Goal: Task Accomplishment & Management: Manage account settings

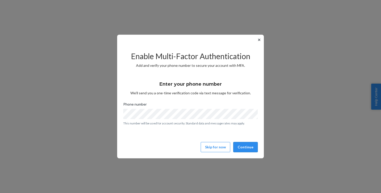
click at [248, 147] on button "Continue" at bounding box center [245, 147] width 24 height 10
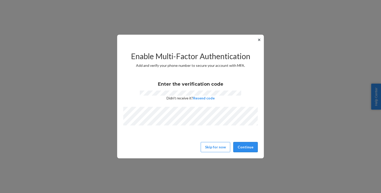
click at [248, 147] on button "Continue" at bounding box center [245, 147] width 24 height 10
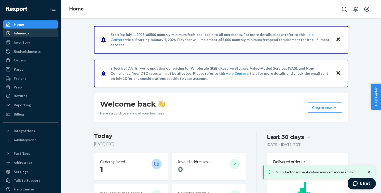
click at [31, 35] on div "Inbounds" at bounding box center [31, 33] width 54 height 7
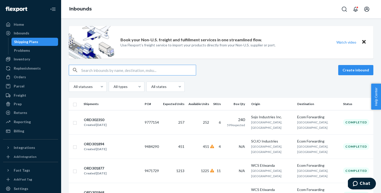
click at [95, 69] on input "text" at bounding box center [138, 70] width 115 height 10
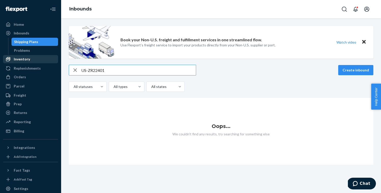
type input "US-ZR22401"
click at [26, 57] on div "Inventory" at bounding box center [22, 59] width 16 height 5
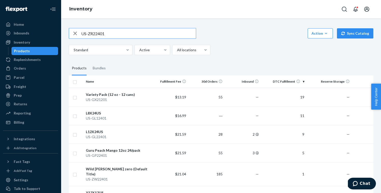
type input "US-ZR22401"
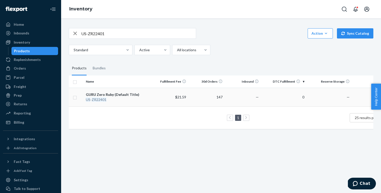
click at [129, 96] on div "GURU Zero Ruby (Default Title)" at bounding box center [118, 94] width 64 height 5
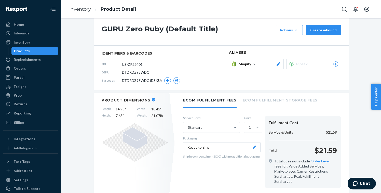
scroll to position [14, 0]
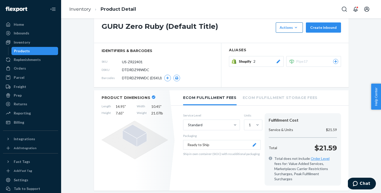
click at [288, 26] on div "Actions" at bounding box center [288, 27] width 19 height 5
click at [243, 28] on h1 "GURU Zero Ruby (Default Title)" at bounding box center [188, 27] width 172 height 10
click at [243, 26] on h1 "GURU Zero Ruby (Default Title)" at bounding box center [188, 27] width 172 height 10
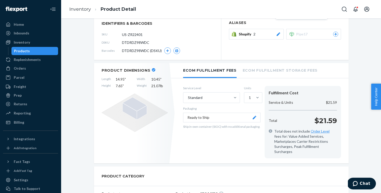
scroll to position [0, 0]
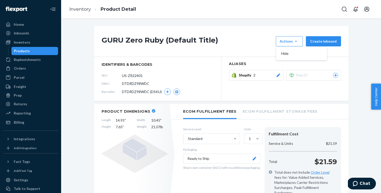
click at [33, 53] on div "Products" at bounding box center [35, 50] width 46 height 7
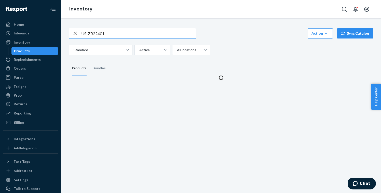
click at [115, 31] on input "US-ZR22401" at bounding box center [138, 33] width 115 height 10
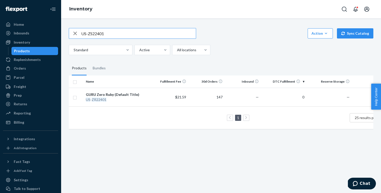
type input "US-ZS22401"
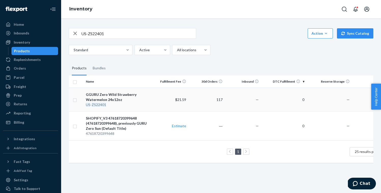
click at [151, 100] on td "GGURU Zero Wild Strawberry Watermelon 24x12oz US - ZS22401" at bounding box center [118, 100] width 68 height 24
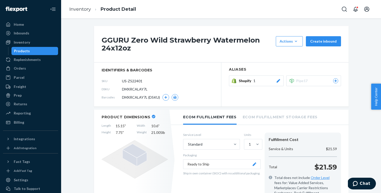
click at [269, 115] on li "Ecom Fulfillment Storage Fees" at bounding box center [280, 116] width 75 height 14
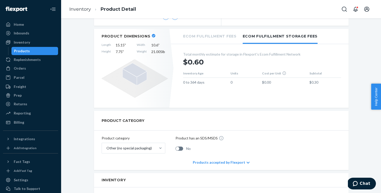
scroll to position [78, 0]
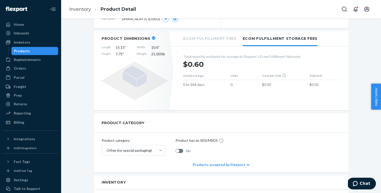
click at [215, 40] on li "Ecom Fulfillment Fees" at bounding box center [209, 38] width 53 height 14
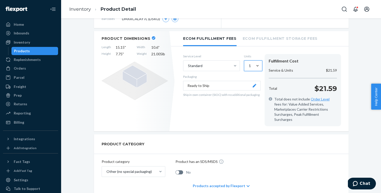
click at [250, 64] on div "1" at bounding box center [250, 65] width 2 height 5
click at [249, 64] on input "0 results available. Select is focused ,type to refine list, press Down to open…" at bounding box center [248, 65] width 1 height 5
click at [250, 64] on div "1" at bounding box center [250, 65] width 2 height 5
click at [249, 64] on input "option 1 focused, 1 of 5. 5 results available. Use Up and Down to choose option…" at bounding box center [248, 65] width 1 height 5
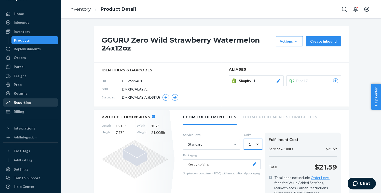
scroll to position [23, 0]
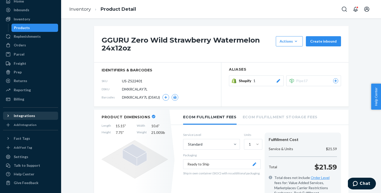
click at [29, 119] on div "Integrations" at bounding box center [31, 115] width 54 height 7
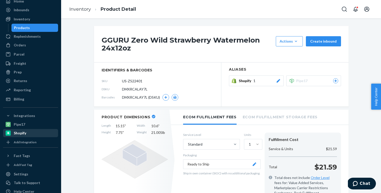
click at [27, 134] on div "Shopify" at bounding box center [31, 132] width 54 height 7
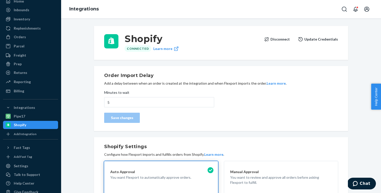
click at [286, 38] on button "Disconnect" at bounding box center [277, 39] width 26 height 10
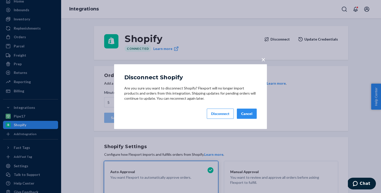
click at [249, 115] on button "Cancel" at bounding box center [247, 113] width 20 height 10
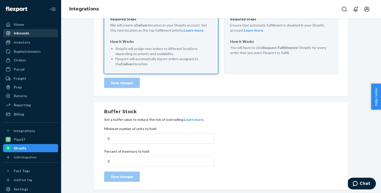
click at [37, 35] on div "Inbounds" at bounding box center [31, 33] width 54 height 7
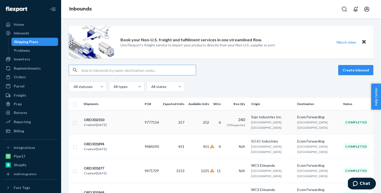
click at [116, 122] on div "ORD302350 Created [DATE]" at bounding box center [111, 122] width 57 height 11
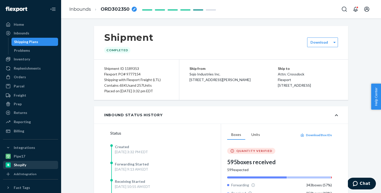
click at [26, 166] on div "Shopify" at bounding box center [31, 164] width 54 height 7
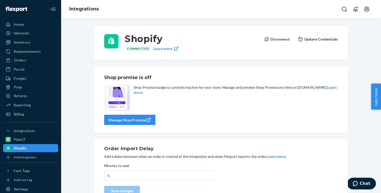
click at [283, 40] on button "Disconnect" at bounding box center [277, 39] width 26 height 10
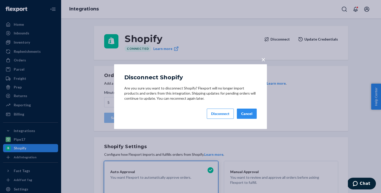
click at [222, 115] on div "Disconnect" at bounding box center [220, 113] width 18 height 5
